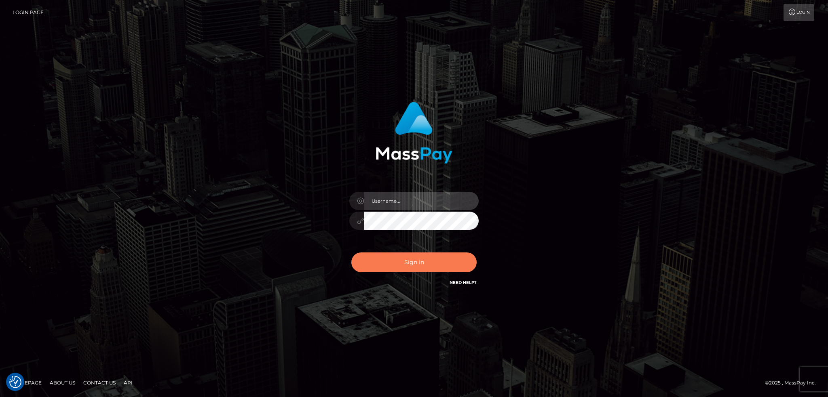
type input "alexstef"
click at [416, 272] on button "Sign in" at bounding box center [413, 263] width 125 height 20
type input "alexstef"
click at [417, 265] on button "Sign in" at bounding box center [413, 263] width 125 height 20
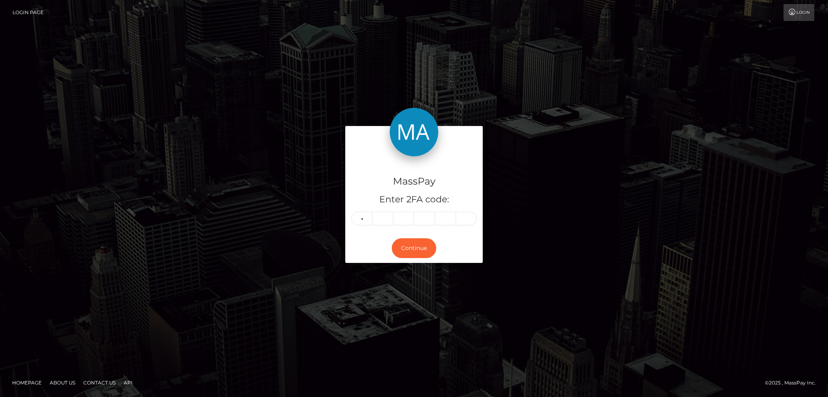
type input "3"
type input "7"
type input "9"
type input "7"
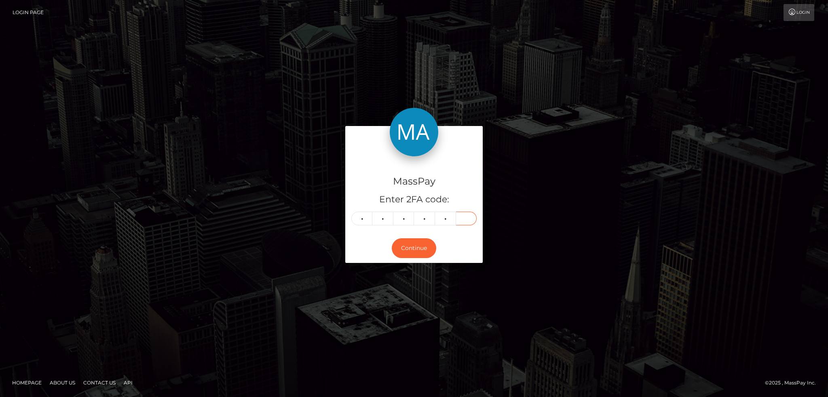
type input "7"
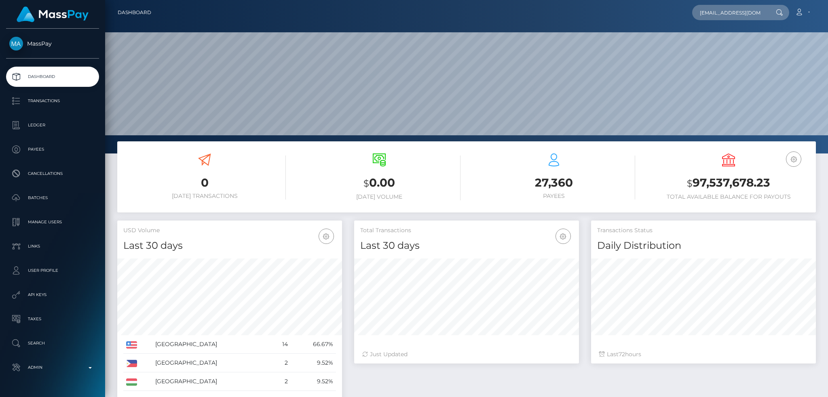
scroll to position [144, 224]
type input "everythingautomation8786@gmail.com"
click at [734, 40] on link "صائمہ نورین" at bounding box center [724, 41] width 65 height 15
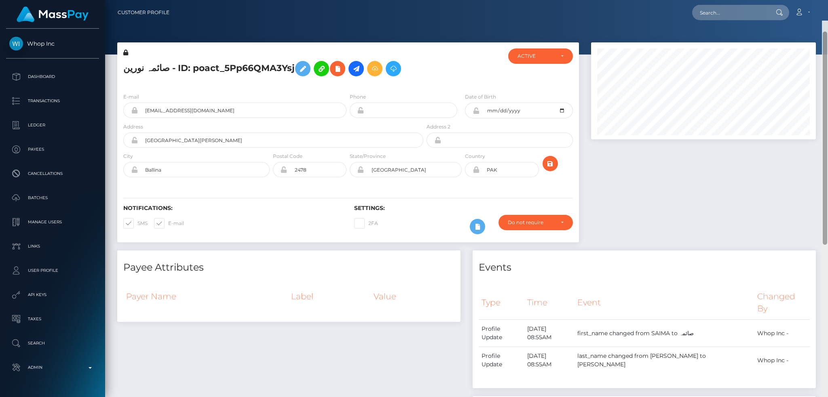
drag, startPoint x: 826, startPoint y: 95, endPoint x: 810, endPoint y: -6, distance: 102.0
click at [810, 0] on html "Whop Inc Dashboard Transactions Ledger Payees Cancellations Links" at bounding box center [414, 198] width 828 height 397
click at [354, 68] on icon at bounding box center [356, 69] width 10 height 10
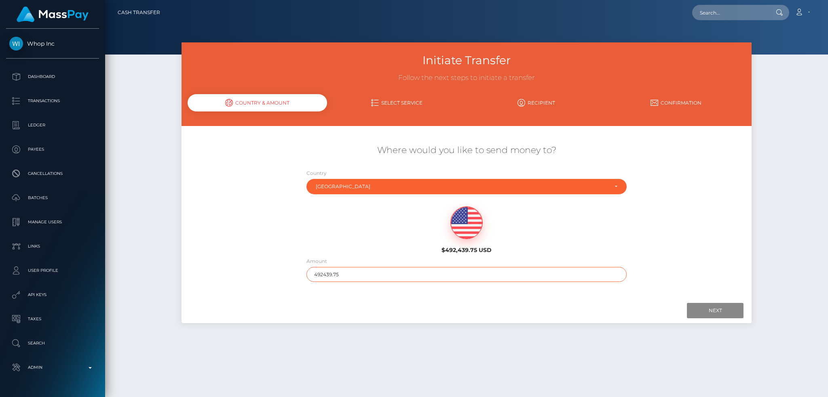
click at [398, 281] on input "492439.75" at bounding box center [467, 274] width 321 height 15
type input "200"
click at [722, 306] on input "Next" at bounding box center [715, 310] width 57 height 15
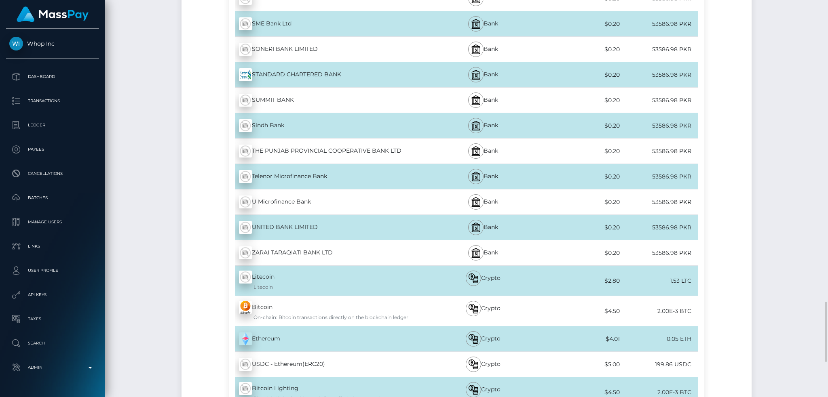
scroll to position [2227, 0]
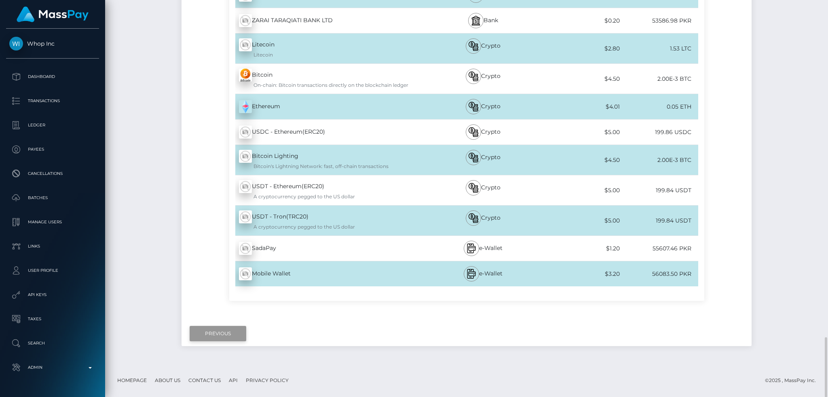
click at [219, 342] on input "Previous" at bounding box center [218, 333] width 57 height 15
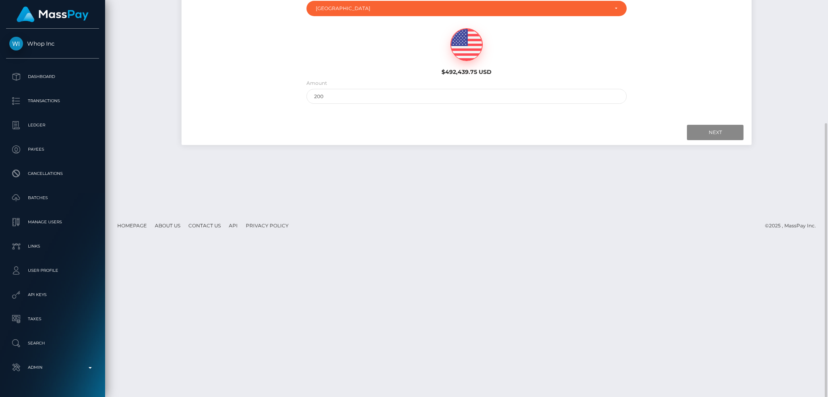
scroll to position [0, 0]
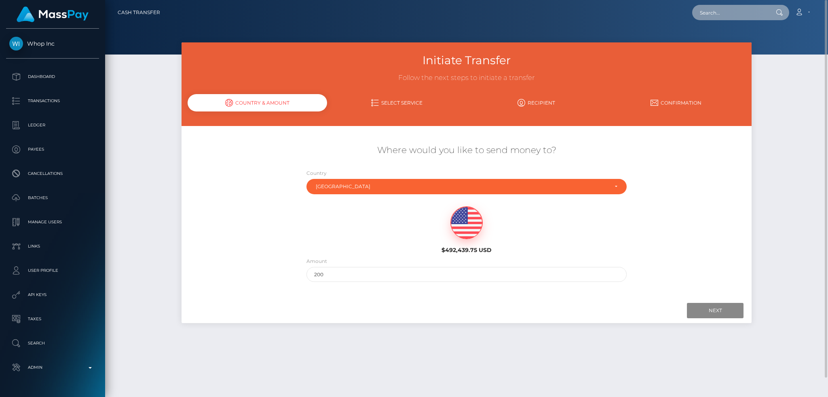
click at [712, 14] on input "text" at bounding box center [730, 12] width 76 height 15
paste input "[EMAIL_ADDRESS][DOMAIN_NAME]"
type input "[EMAIL_ADDRESS][DOMAIN_NAME]"
click at [719, 38] on link "Afsana Khatoon" at bounding box center [724, 41] width 65 height 15
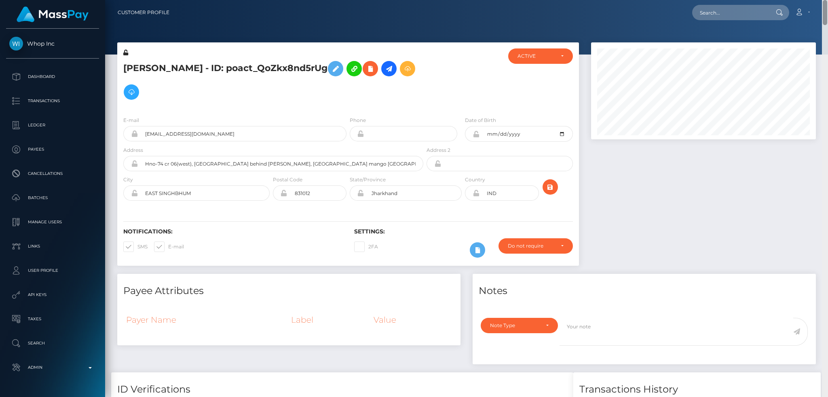
drag, startPoint x: 825, startPoint y: 251, endPoint x: 822, endPoint y: -13, distance: 264.1
click at [822, 0] on html "Whop Inc Dashboard Transactions Ledger Payees Cancellations Links" at bounding box center [414, 198] width 828 height 397
click at [731, 10] on input "text" at bounding box center [730, 12] width 76 height 15
paste input "PY61664571"
type input "PY61664571"
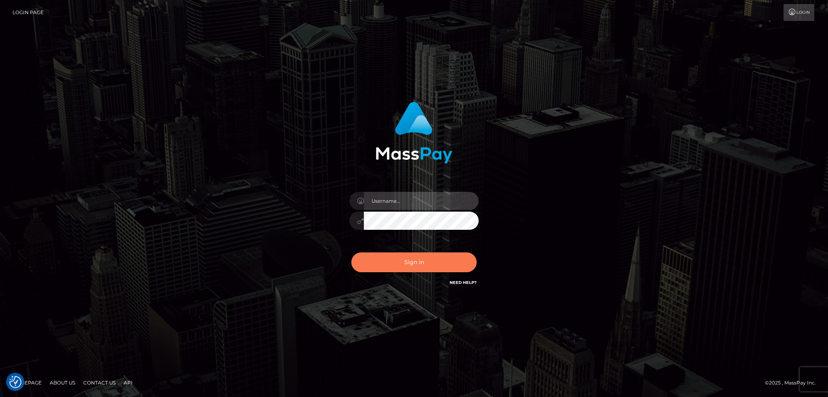
type input "alexstef"
click at [412, 258] on button "Sign in" at bounding box center [413, 263] width 125 height 20
type input "alexstef"
click at [402, 268] on button "Sign in" at bounding box center [413, 263] width 125 height 20
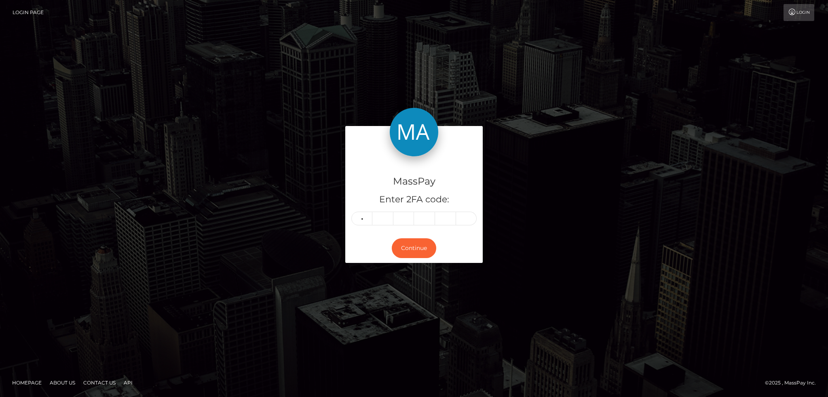
type input "2"
type input "4"
type input "7"
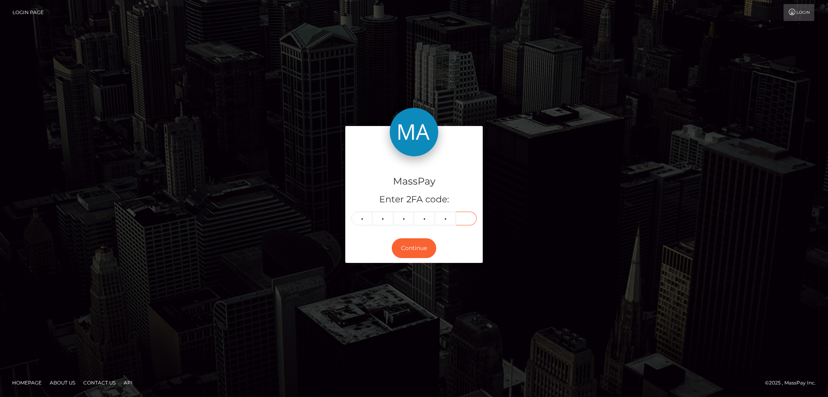
type input "9"
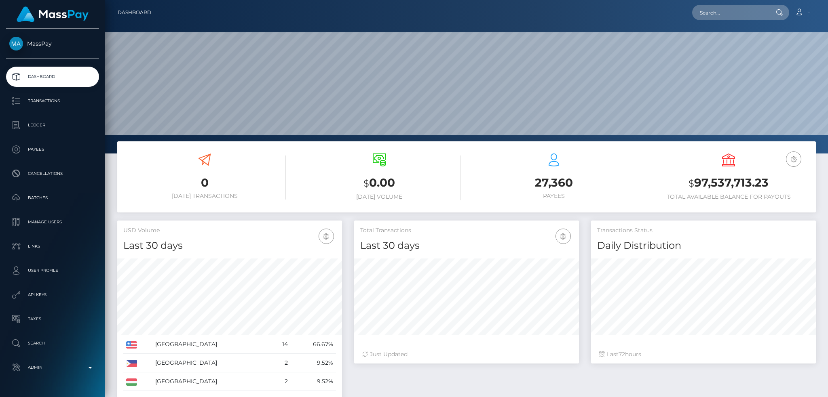
scroll to position [144, 224]
click at [710, 12] on input "text" at bounding box center [730, 12] width 76 height 15
paste input "piinkxberry@yahoo.com"
type input "[EMAIL_ADDRESS][DOMAIN_NAME]"
click at [730, 40] on link "RICHELLE LYNN LEWIS" at bounding box center [724, 41] width 65 height 15
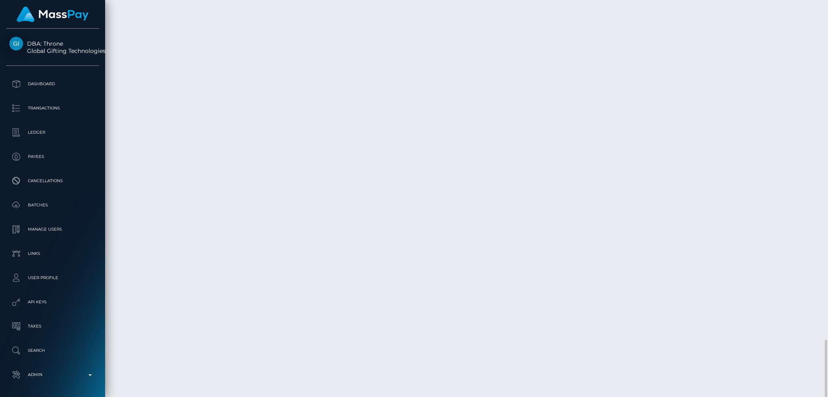
scroll to position [97, 224]
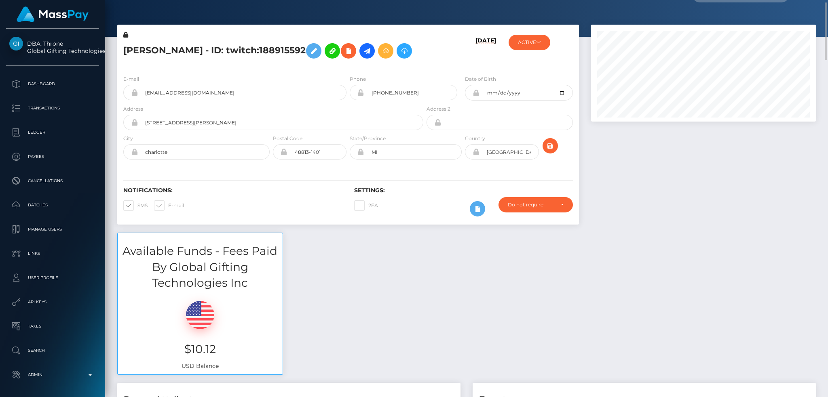
scroll to position [0, 0]
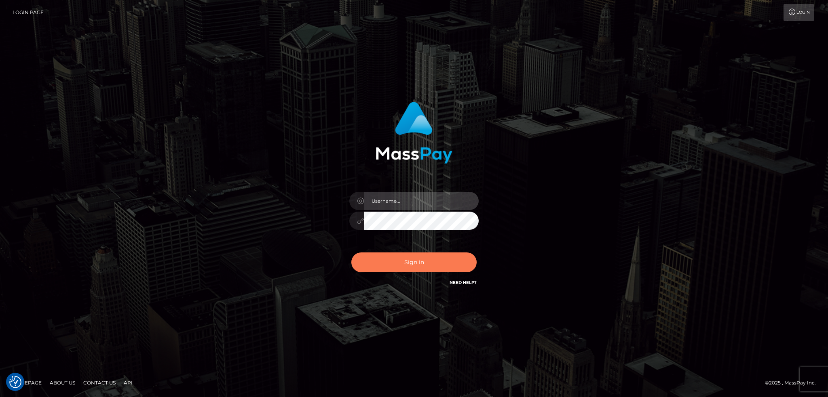
type input "alexstef"
click at [423, 264] on button "Sign in" at bounding box center [413, 263] width 125 height 20
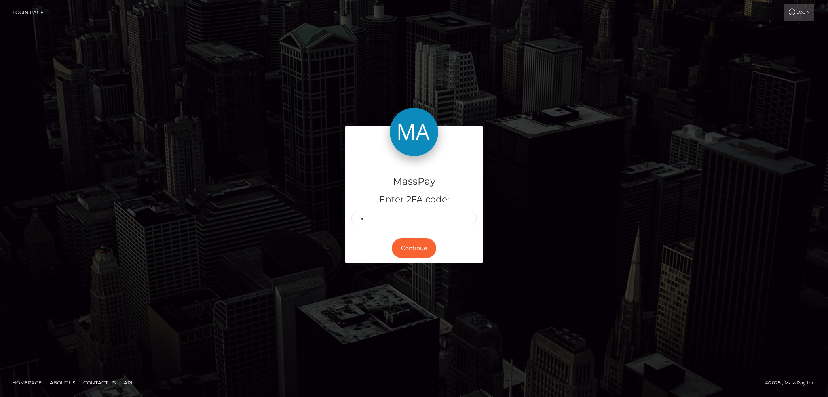
type input "4"
type input "8"
type input "7"
type input "5"
type input "8"
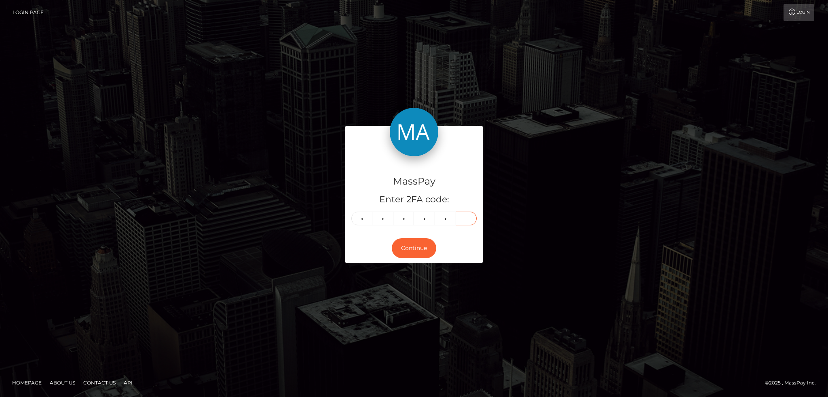
type input "3"
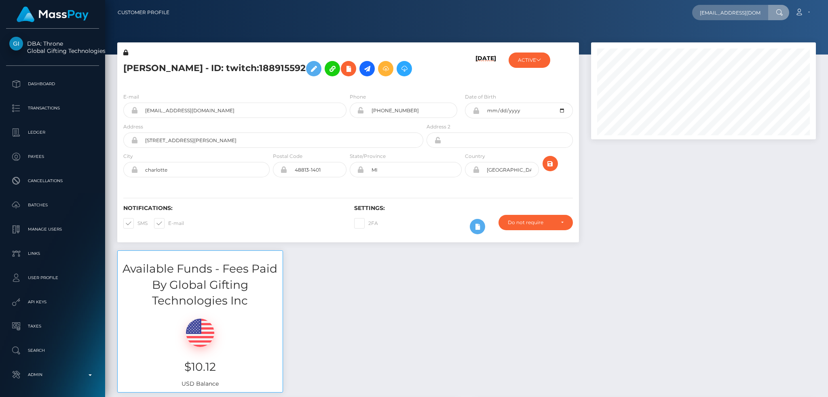
scroll to position [97, 224]
click at [722, 42] on link "Yevgeniy Rozinov" at bounding box center [724, 41] width 65 height 15
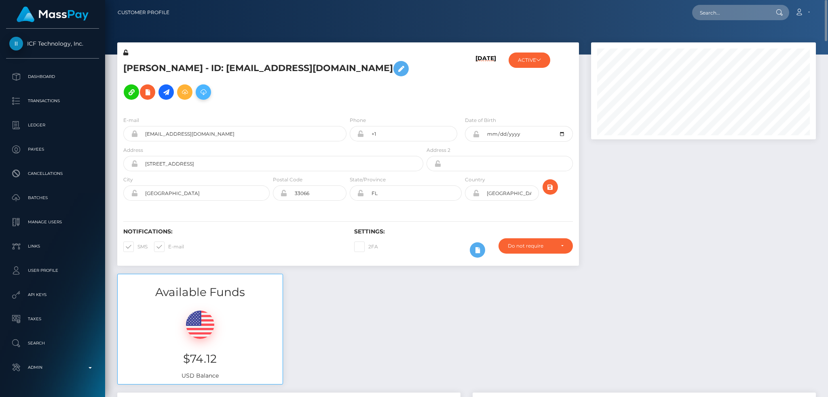
click at [199, 89] on icon at bounding box center [204, 92] width 10 height 10
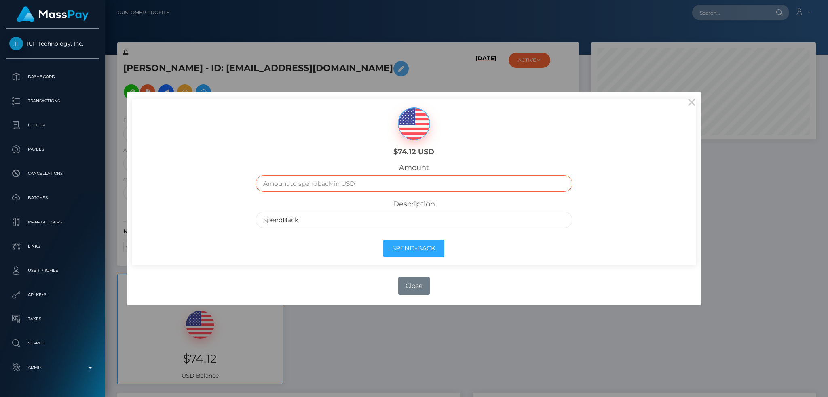
click at [415, 183] on input "text" at bounding box center [414, 183] width 317 height 17
type input "74.12"
click at [417, 247] on button "Spend-Back" at bounding box center [413, 248] width 61 height 17
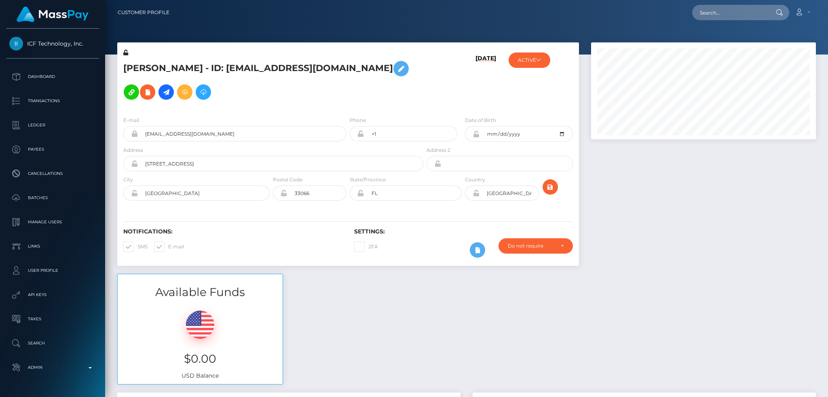
scroll to position [97, 224]
click at [707, 20] on div "Loading... Loading... Account Edit Profile Logout" at bounding box center [496, 12] width 640 height 17
click at [712, 14] on input "text" at bounding box center [730, 12] width 76 height 15
paste input "cd30b20b-e27e-43a3-b4b1-a7aa9487114a"
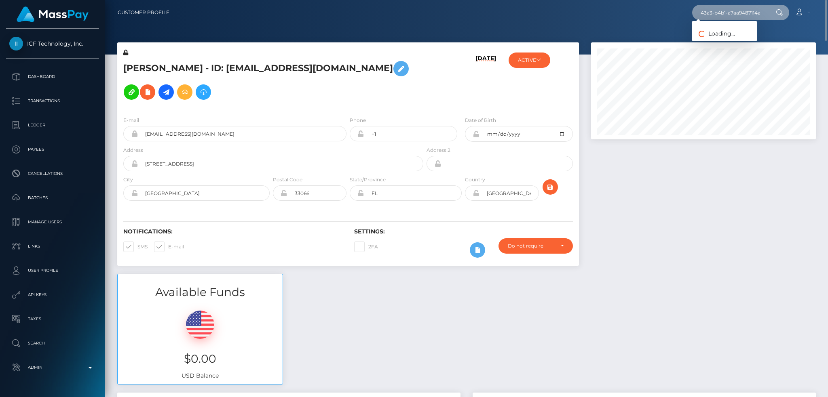
type input "cd30b20b-e27e-43a3-b4b1-a7aa9487114a"
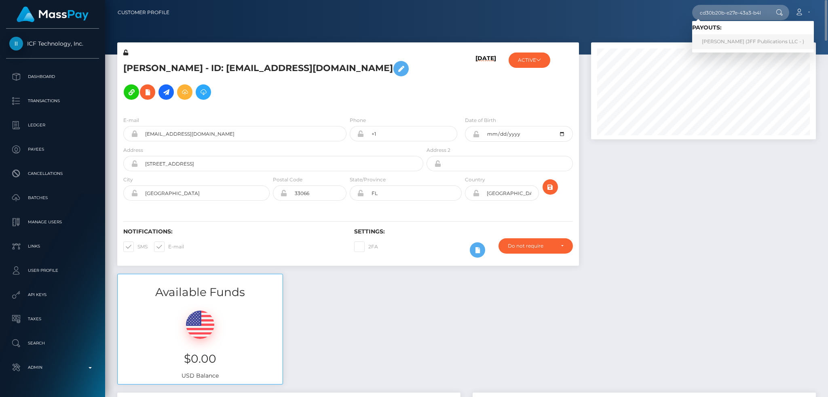
click at [726, 41] on link "Dmitrii Larin (JFF Publications LLC - )" at bounding box center [753, 41] width 122 height 15
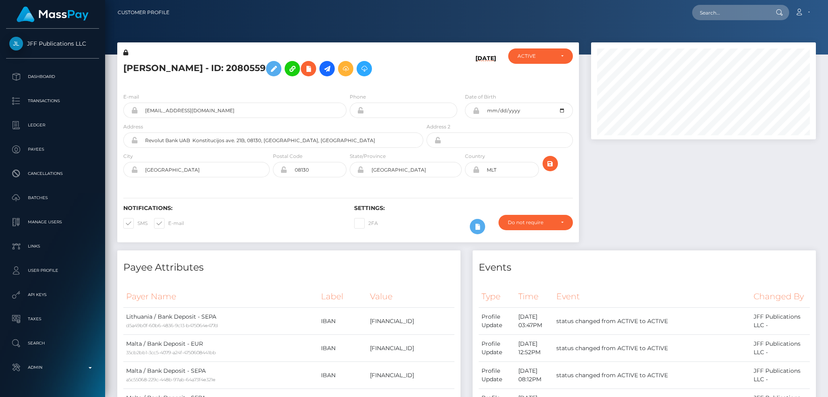
scroll to position [97, 224]
click at [670, 169] on div at bounding box center [703, 146] width 237 height 208
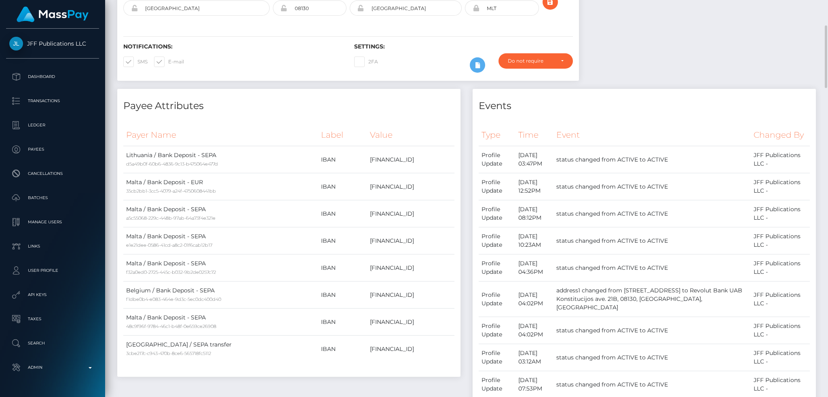
scroll to position [0, 0]
